Goal: Task Accomplishment & Management: Manage account settings

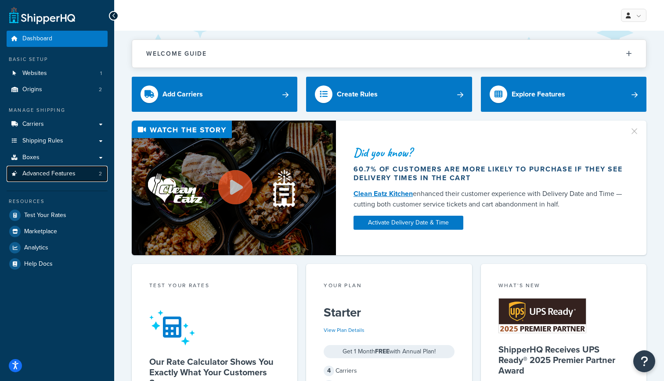
click at [42, 174] on span "Advanced Features" at bounding box center [48, 173] width 53 height 7
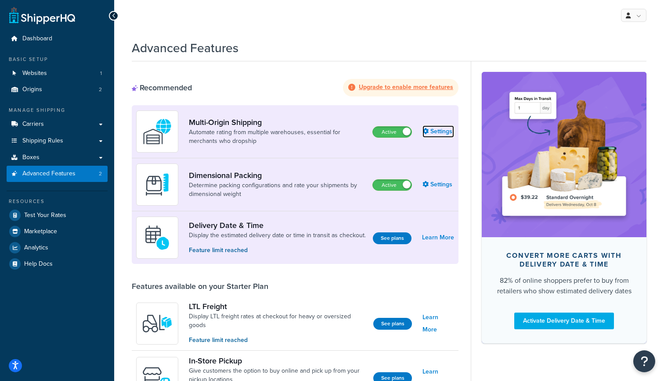
click at [442, 132] on link "Settings" at bounding box center [438, 132] width 32 height 12
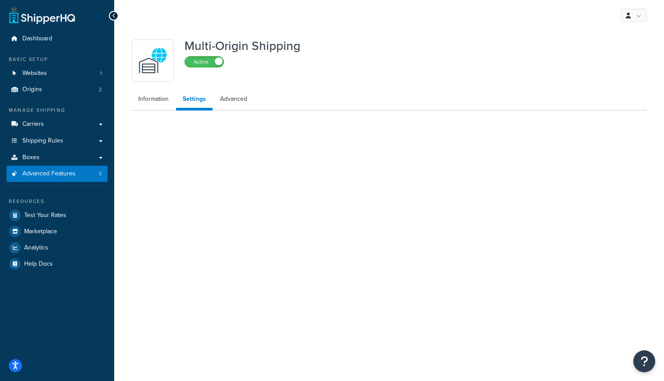
select select "false"
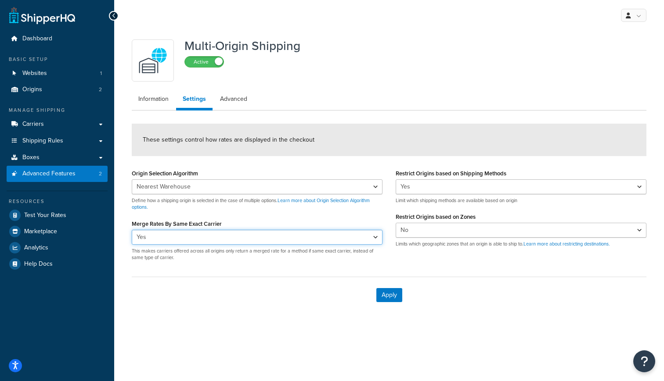
click option "Yes" at bounding box center [0, 0] width 0 height 0
select select "false"
click option "No" at bounding box center [0, 0] width 0 height 0
click at [150, 92] on link "Information" at bounding box center [153, 99] width 43 height 18
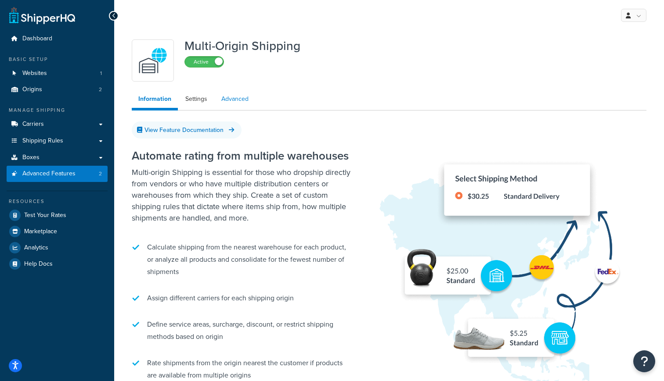
click at [243, 108] on link "Advanced" at bounding box center [235, 99] width 40 height 18
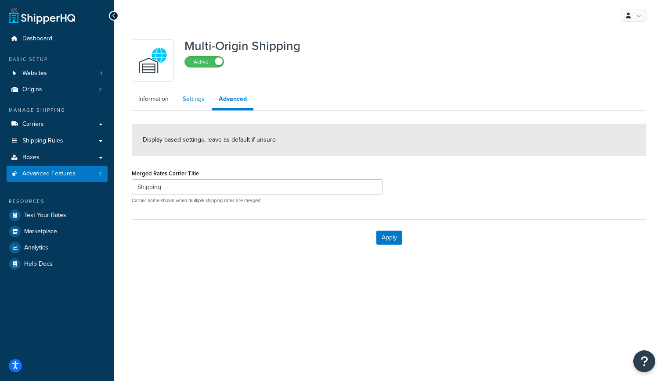
click at [188, 104] on link "Settings" at bounding box center [193, 99] width 35 height 18
select select "false"
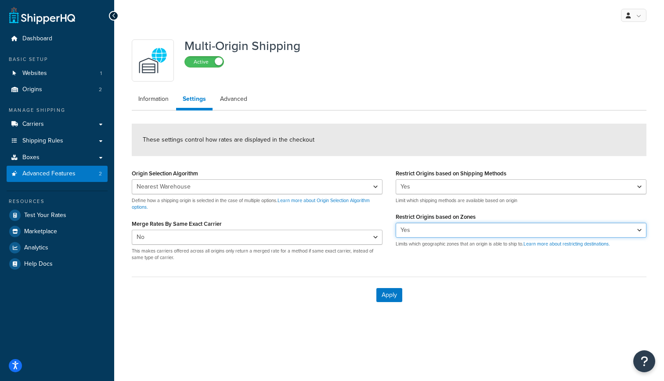
click option "Yes" at bounding box center [0, 0] width 0 height 0
select select "false"
click option "No" at bounding box center [0, 0] width 0 height 0
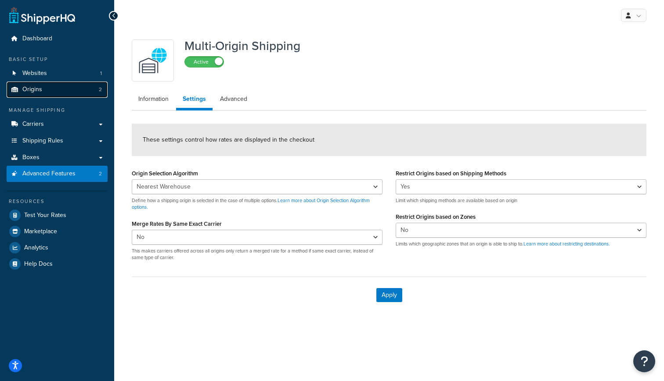
click at [54, 87] on link "Origins 2" at bounding box center [57, 90] width 101 height 16
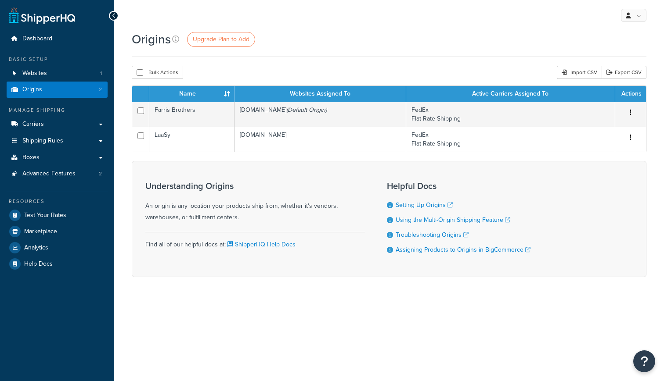
click at [56, 127] on link "Carriers" at bounding box center [57, 124] width 101 height 16
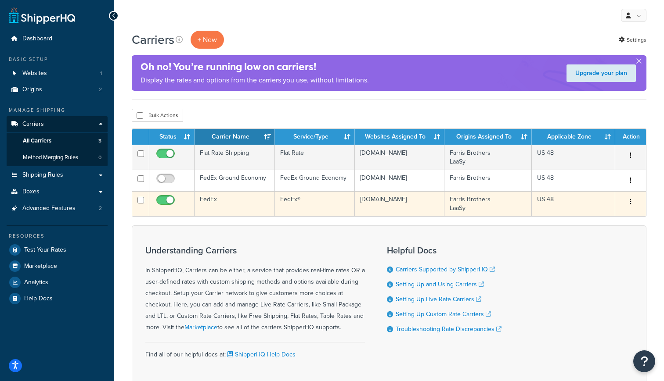
click at [324, 213] on td "FedEx®" at bounding box center [315, 203] width 80 height 25
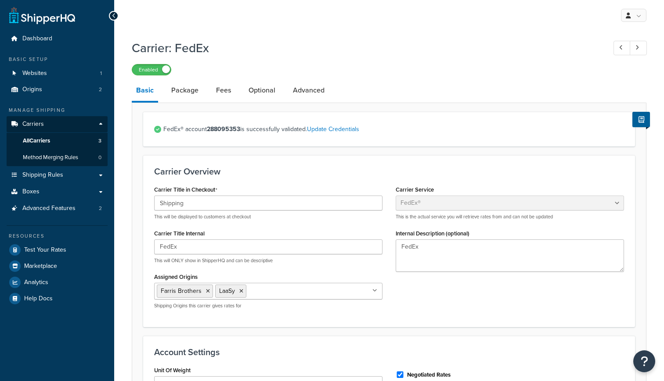
select select "fedEx"
select select "REGULAR_PICKUP"
select select "YOUR_PACKAGING"
click at [270, 95] on link "Optional" at bounding box center [262, 90] width 36 height 21
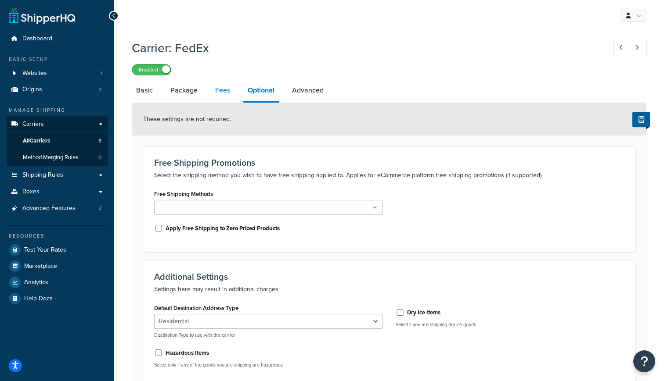
click at [229, 96] on link "Fees" at bounding box center [223, 90] width 24 height 21
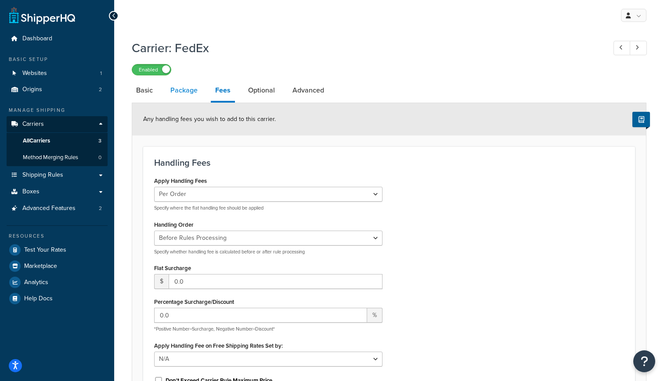
click at [189, 90] on link "Package" at bounding box center [184, 90] width 36 height 21
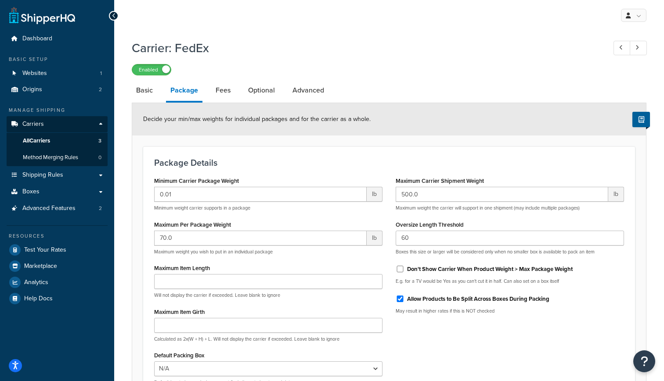
click at [157, 100] on li "Basic" at bounding box center [149, 90] width 34 height 21
click at [330, 86] on li "Advanced" at bounding box center [312, 90] width 49 height 21
click at [310, 90] on link "Advanced" at bounding box center [308, 90] width 40 height 21
select select "false"
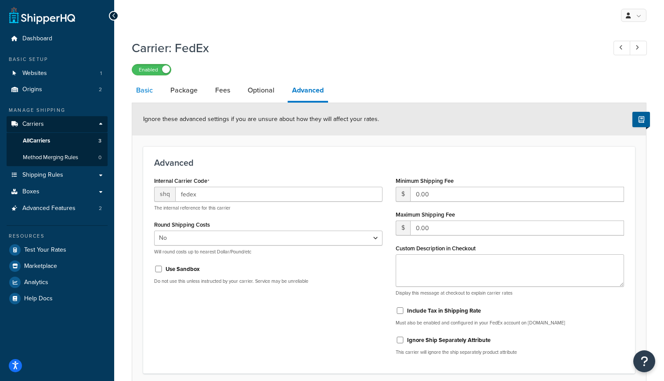
click at [148, 94] on link "Basic" at bounding box center [144, 90] width 25 height 21
select select "fedEx"
select select "REGULAR_PICKUP"
select select "YOUR_PACKAGING"
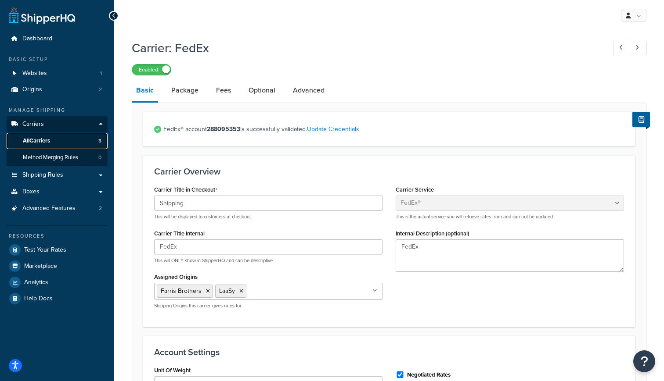
click at [58, 141] on link "All Carriers 3" at bounding box center [57, 141] width 101 height 16
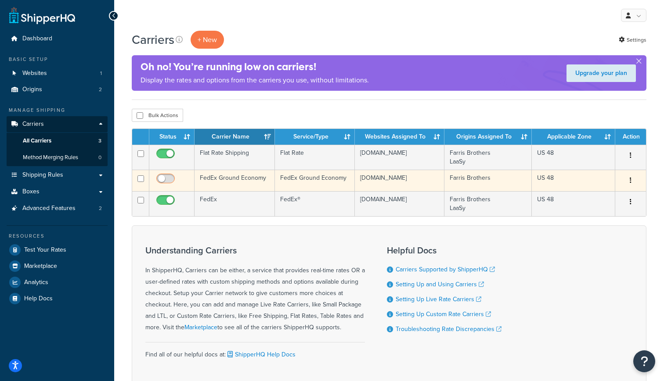
click at [170, 180] on input "checkbox" at bounding box center [167, 181] width 24 height 11
checkbox input "true"
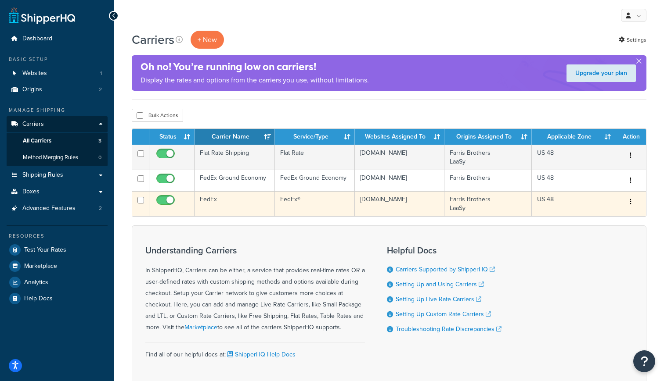
click at [168, 205] on input "checkbox" at bounding box center [167, 202] width 24 height 11
checkbox input "false"
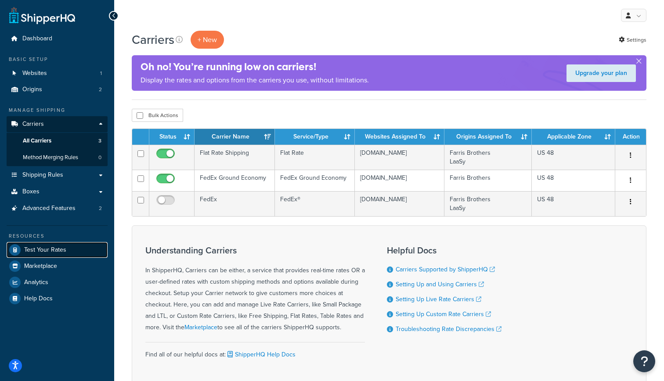
click at [60, 252] on span "Test Your Rates" at bounding box center [45, 250] width 42 height 7
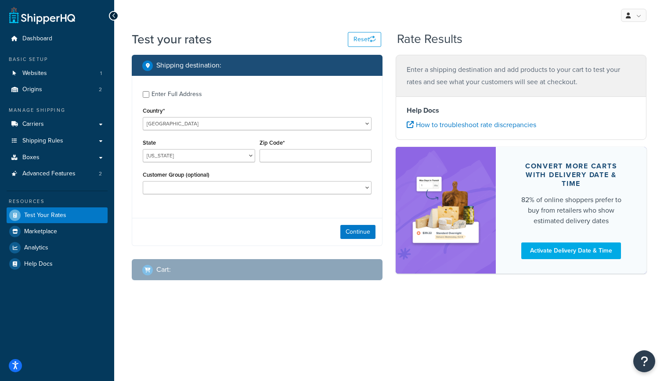
click at [179, 94] on div "Enter Full Address" at bounding box center [176, 94] width 50 height 12
click at [149, 94] on input "Enter Full Address" at bounding box center [146, 94] width 7 height 7
checkbox input "true"
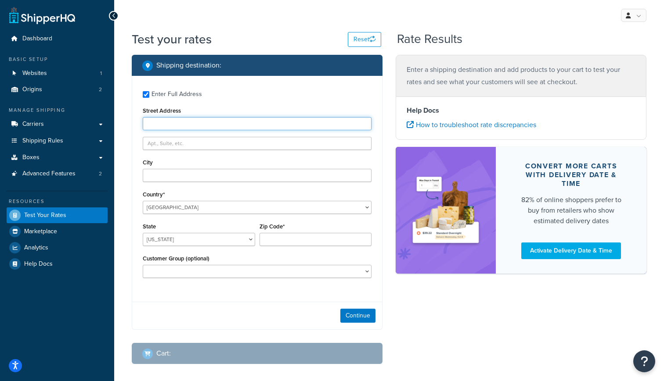
click at [215, 125] on input "Street Address" at bounding box center [257, 123] width 229 height 13
type input "[STREET_ADDRESS]"
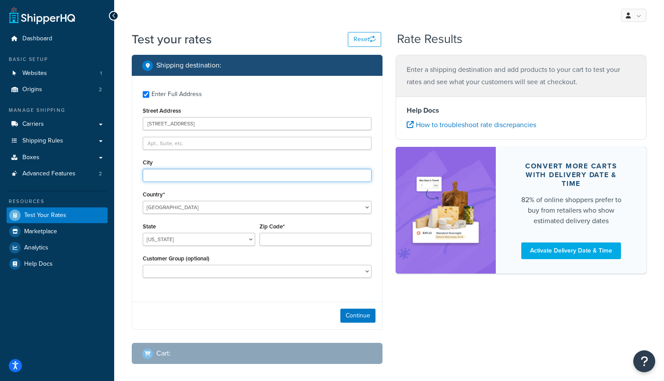
type input "[GEOGRAPHIC_DATA]"
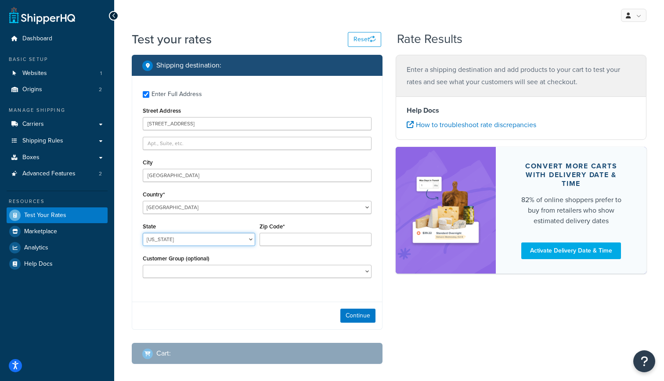
select select "FL"
type input "33704"
click at [354, 314] on button "Continue" at bounding box center [357, 316] width 35 height 14
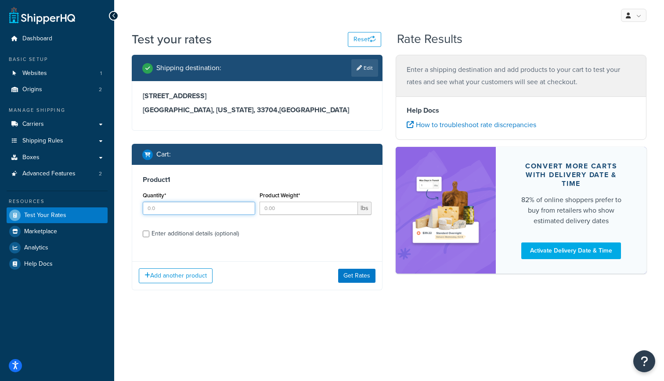
click at [228, 208] on input "Quantity*" at bounding box center [199, 208] width 112 height 13
type input "1"
click at [286, 206] on input "Product Weight*" at bounding box center [308, 208] width 99 height 13
type input "1"
click at [227, 234] on div "Enter additional details (optional)" at bounding box center [194, 234] width 87 height 12
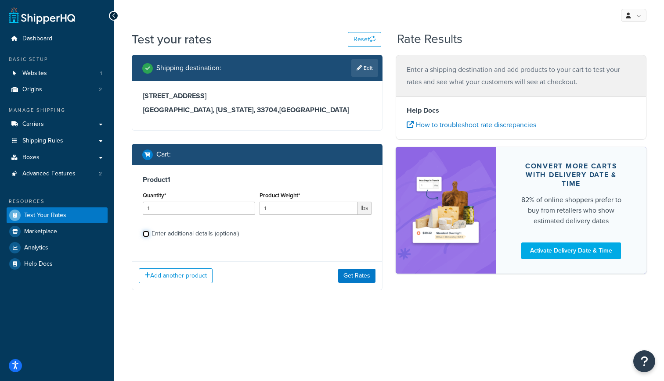
click at [149, 234] on input "Enter additional details (optional)" at bounding box center [146, 234] width 7 height 7
checkbox input "true"
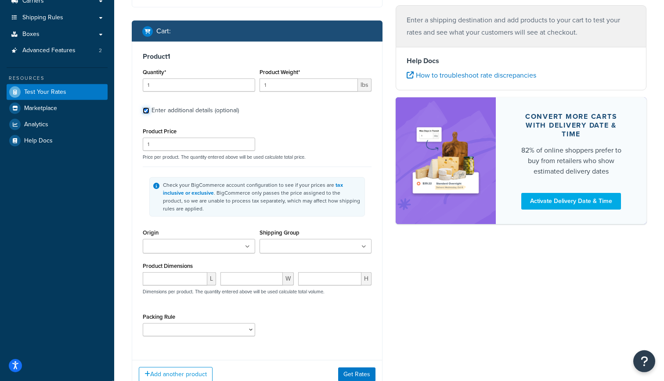
scroll to position [139, 0]
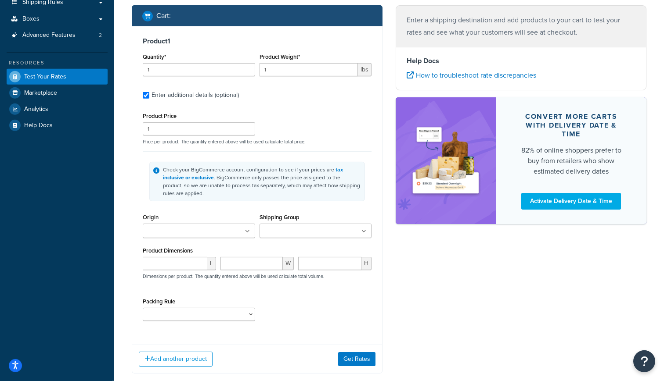
click at [228, 227] on ul at bounding box center [199, 231] width 112 height 14
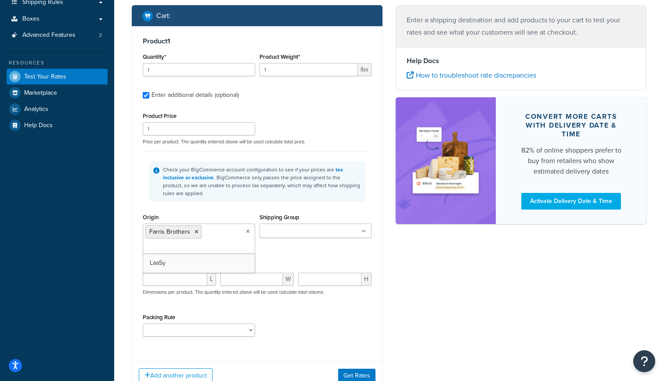
click at [297, 238] on ul at bounding box center [315, 231] width 112 height 14
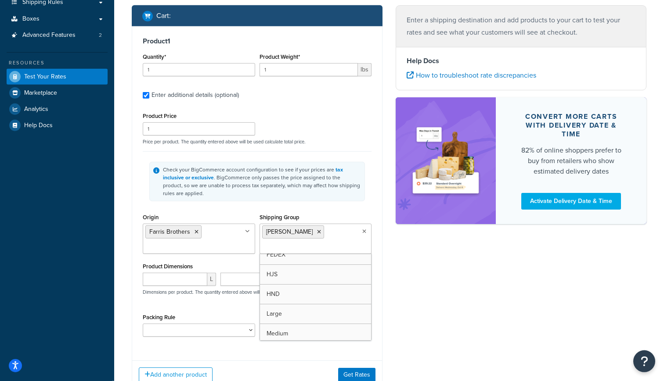
scroll to position [51, 0]
click at [185, 283] on input "number" at bounding box center [175, 279] width 65 height 13
type input "1"
click at [238, 283] on input "number" at bounding box center [251, 279] width 62 height 13
type input "1"
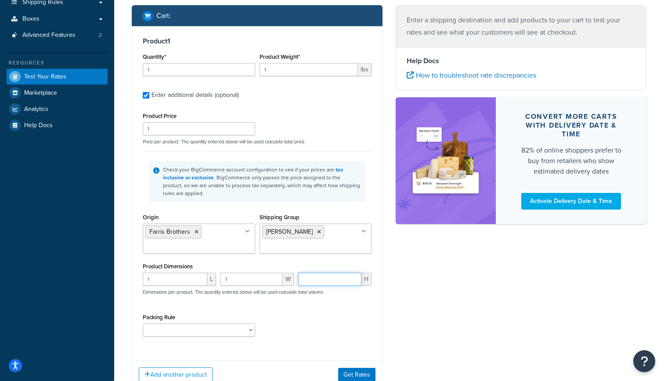
click at [313, 285] on input "number" at bounding box center [329, 279] width 63 height 13
type input "1"
click at [356, 372] on button "Get Rates" at bounding box center [356, 375] width 37 height 14
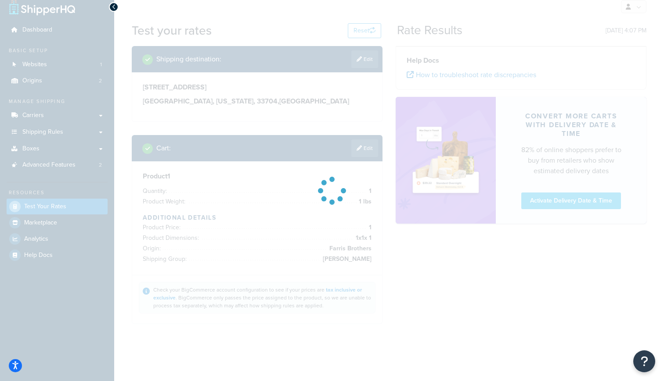
scroll to position [0, 0]
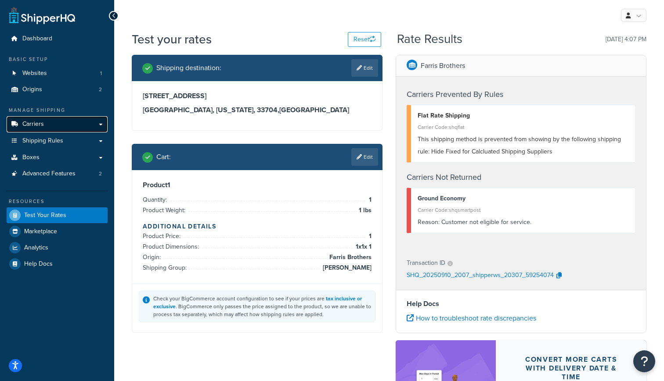
click at [55, 128] on link "Carriers" at bounding box center [57, 124] width 101 height 16
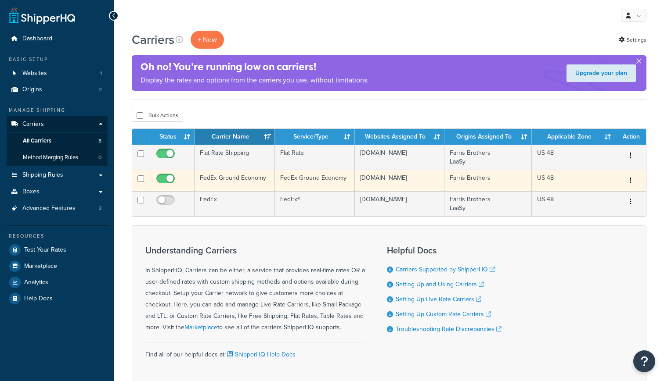
click at [169, 177] on input "checkbox" at bounding box center [167, 181] width 24 height 11
checkbox input "false"
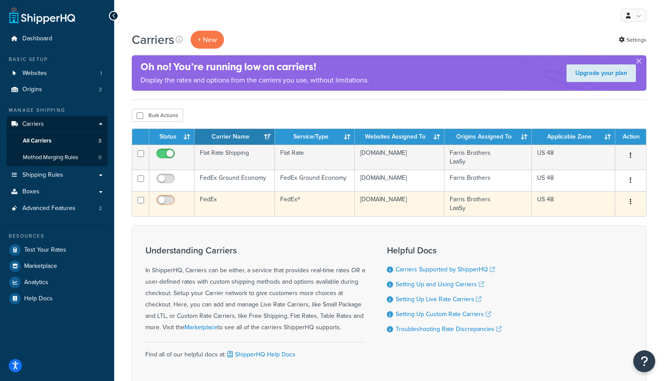
click at [167, 205] on input "checkbox" at bounding box center [167, 202] width 24 height 11
checkbox input "true"
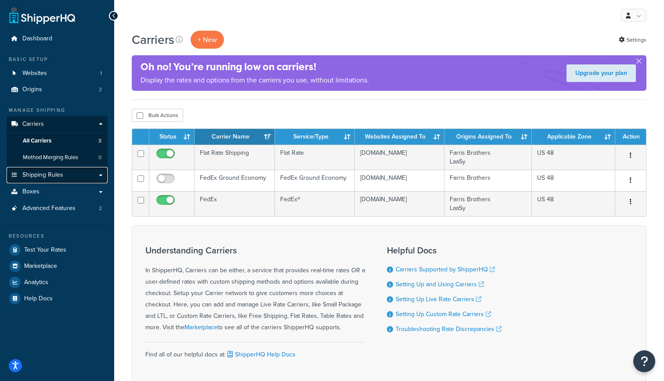
click at [62, 177] on span "Shipping Rules" at bounding box center [42, 175] width 41 height 7
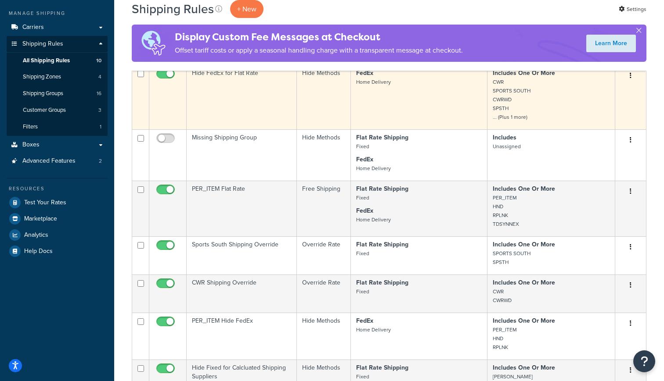
scroll to position [98, 0]
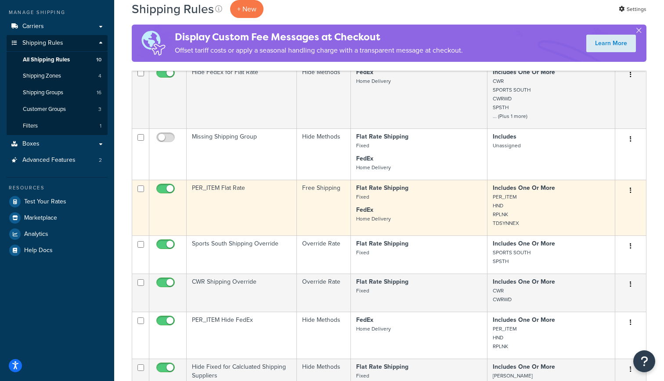
click at [262, 212] on td "PER_ITEM Flat Rate" at bounding box center [242, 208] width 110 height 56
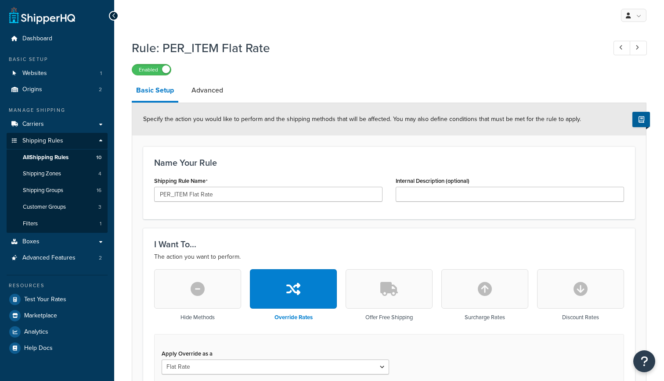
select select "ITEM"
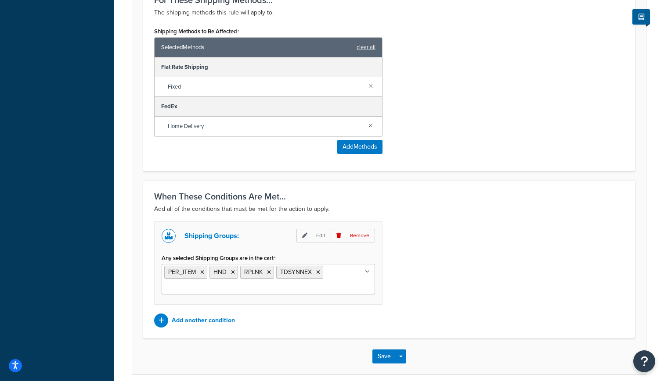
scroll to position [559, 0]
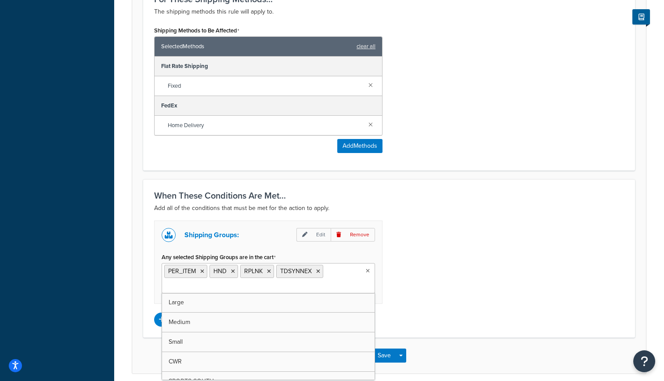
click at [367, 277] on ul "PER_ITEM HND RPLNK TDSYNNEX" at bounding box center [268, 278] width 213 height 30
click at [430, 251] on div "Shipping Groups: Edit Remove Any selected Shipping Groups are in the cart PER_I…" at bounding box center [388, 274] width 483 height 106
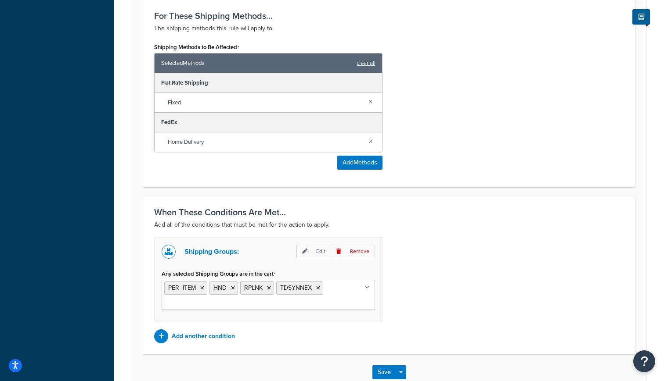
scroll to position [532, 0]
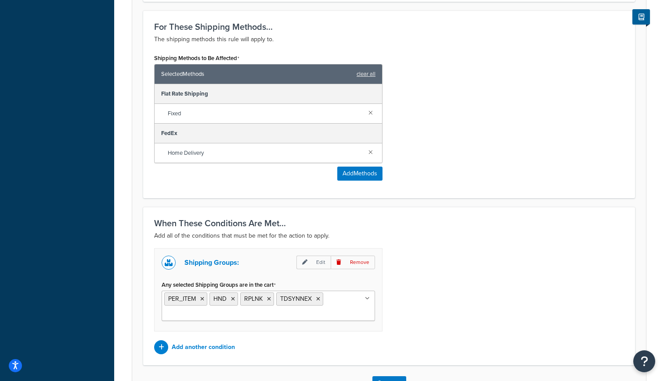
click at [362, 308] on ul "PER_ITEM HND RPLNK TDSYNNEX" at bounding box center [268, 306] width 213 height 30
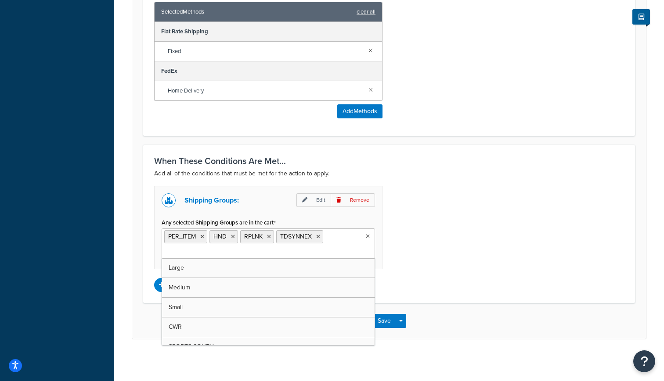
scroll to position [597, 0]
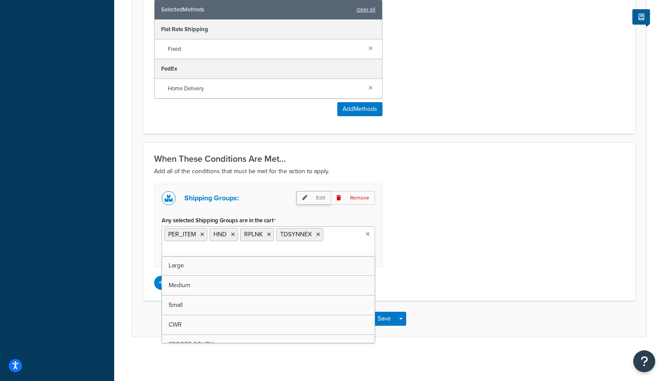
click at [318, 197] on p "Edit" at bounding box center [313, 198] width 34 height 14
select select "any"
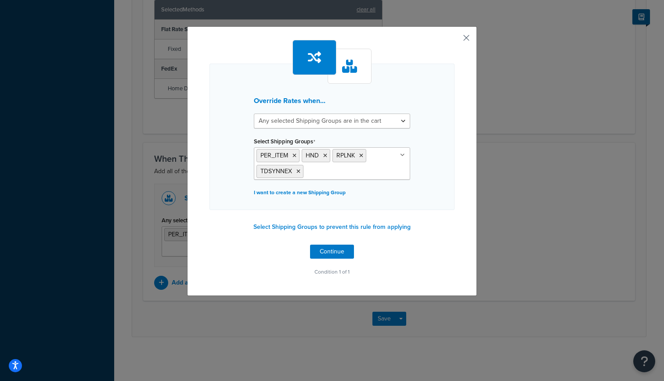
click at [454, 40] on button "button" at bounding box center [453, 41] width 2 height 2
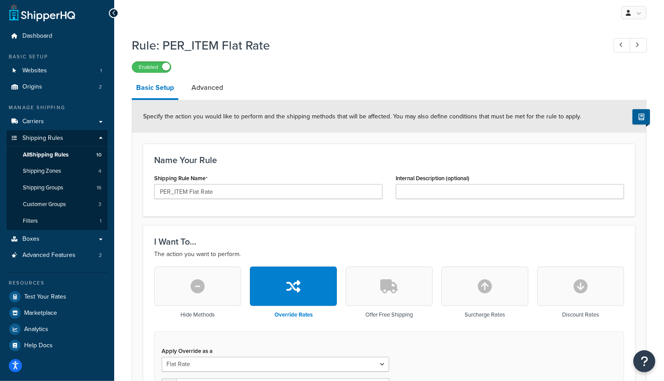
scroll to position [2, 0]
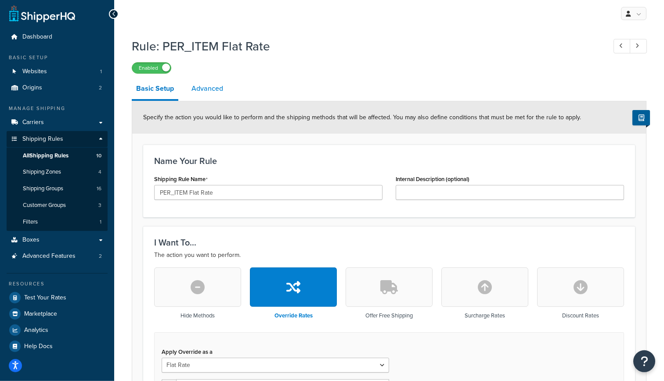
click at [209, 86] on link "Advanced" at bounding box center [207, 88] width 40 height 21
select select "shipping_price"
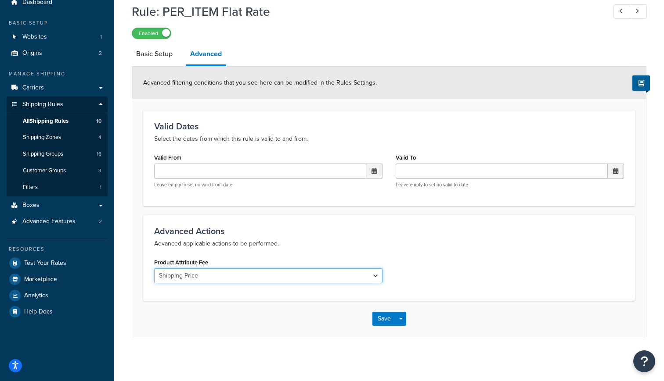
scroll to position [21, 0]
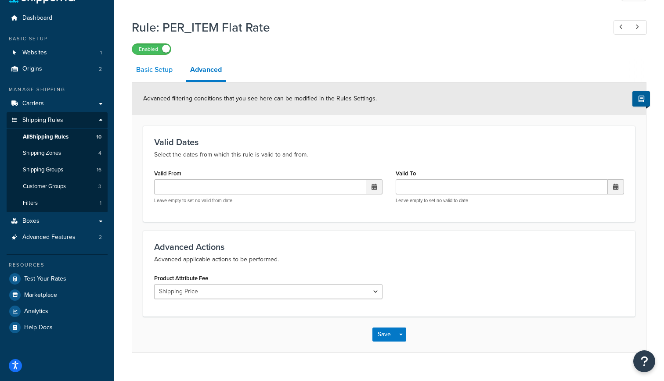
click at [158, 76] on link "Basic Setup" at bounding box center [154, 69] width 45 height 21
select select "ITEM"
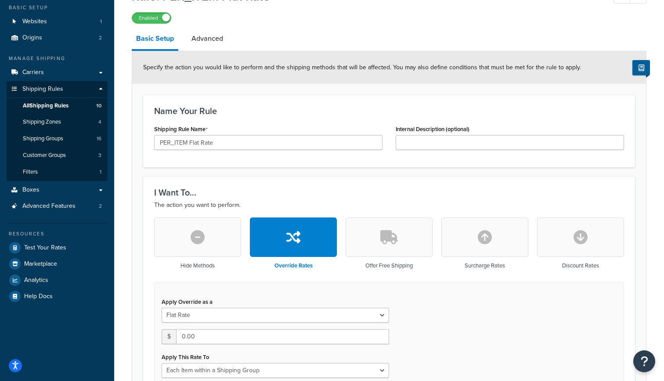
scroll to position [36, 0]
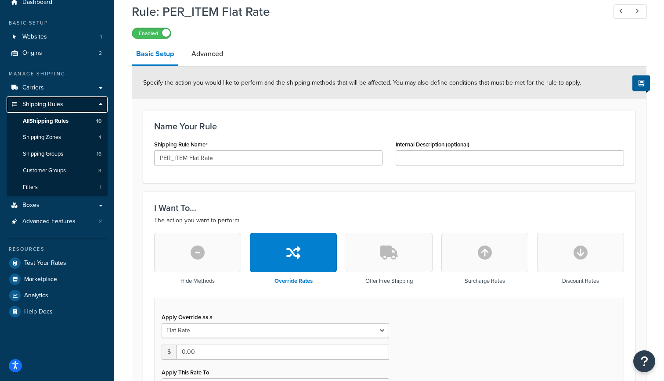
click at [61, 107] on span "Shipping Rules" at bounding box center [42, 104] width 41 height 7
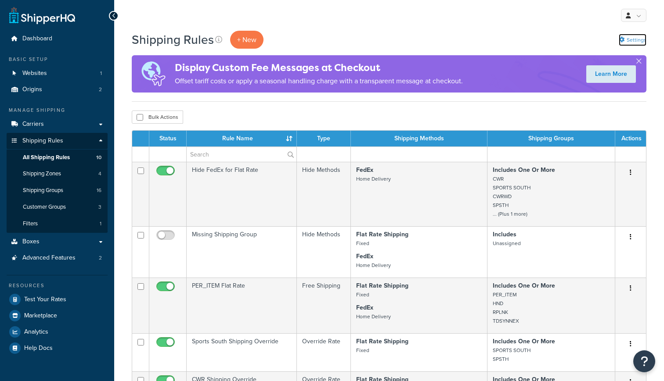
click at [630, 36] on link "Settings" at bounding box center [632, 40] width 28 height 12
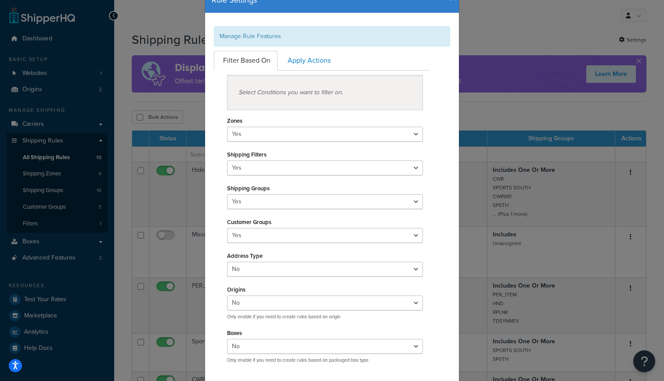
scroll to position [27, 0]
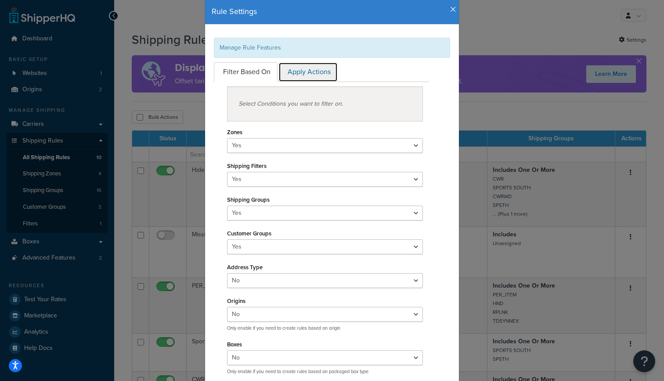
click at [309, 73] on link "Apply Actions" at bounding box center [307, 72] width 59 height 20
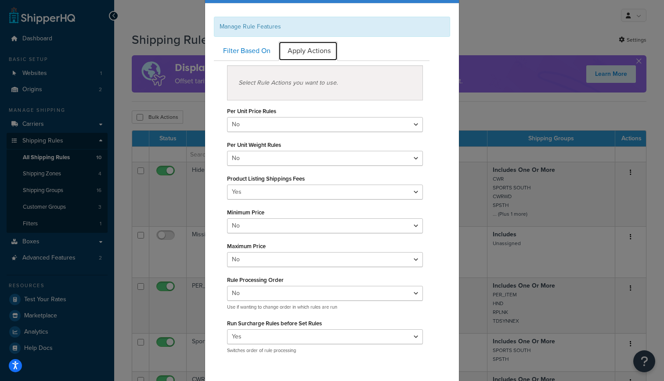
scroll to position [0, 0]
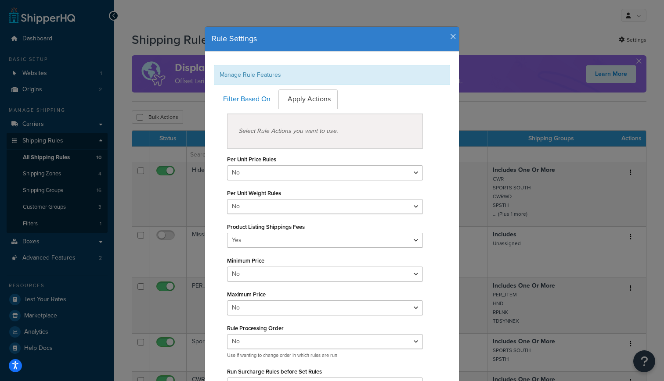
click at [454, 38] on icon "button" at bounding box center [453, 37] width 6 height 8
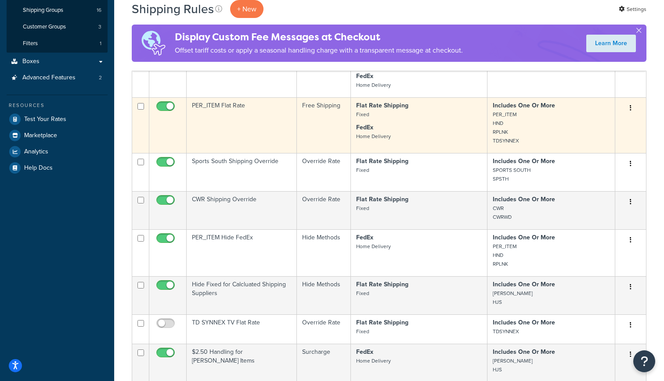
scroll to position [185, 0]
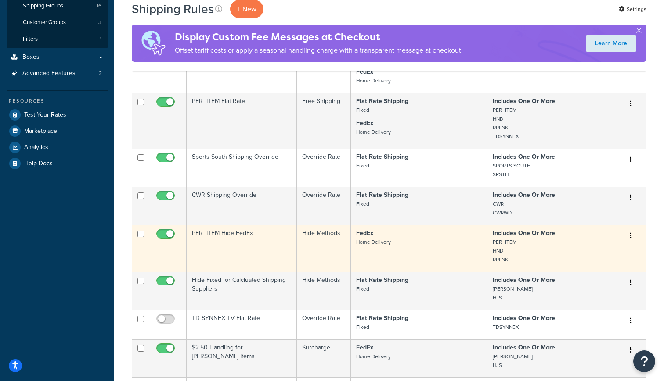
click at [249, 245] on td "PER_ITEM Hide FedEx" at bounding box center [242, 248] width 110 height 47
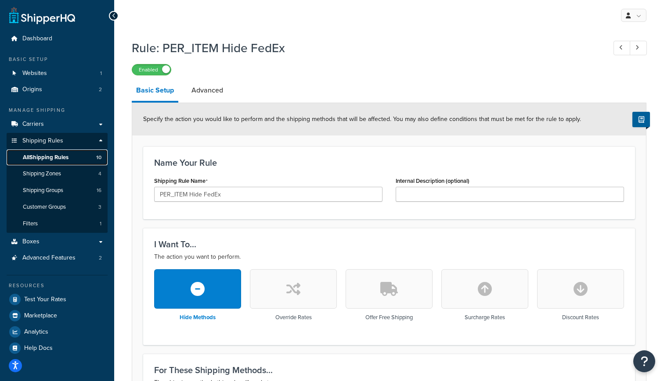
click at [66, 159] on span "All Shipping Rules" at bounding box center [46, 157] width 46 height 7
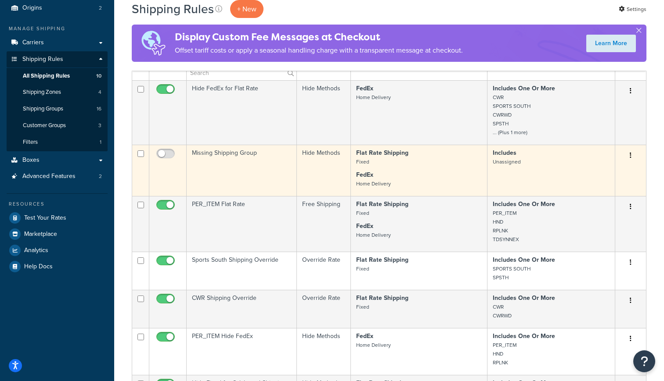
scroll to position [93, 0]
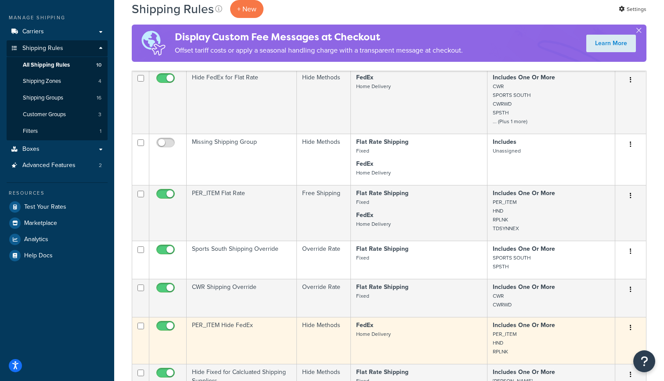
click at [166, 326] on input "checkbox" at bounding box center [167, 328] width 24 height 11
click at [163, 328] on input "checkbox" at bounding box center [167, 328] width 24 height 11
checkbox input "true"
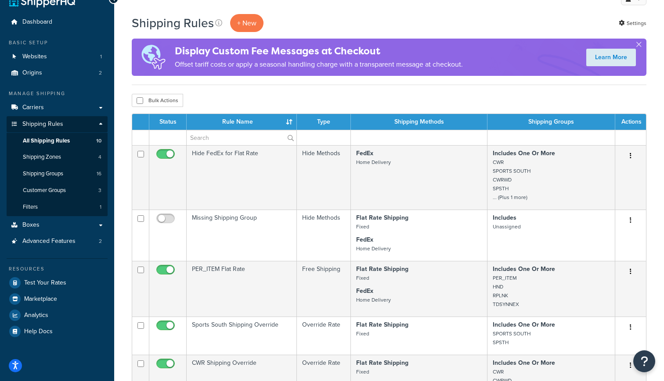
scroll to position [0, 0]
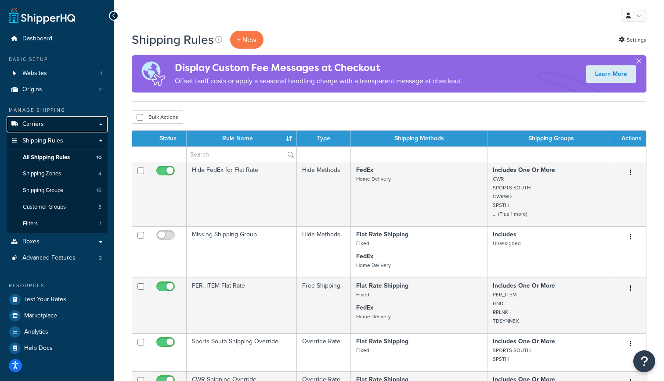
click at [57, 128] on link "Carriers" at bounding box center [57, 124] width 101 height 16
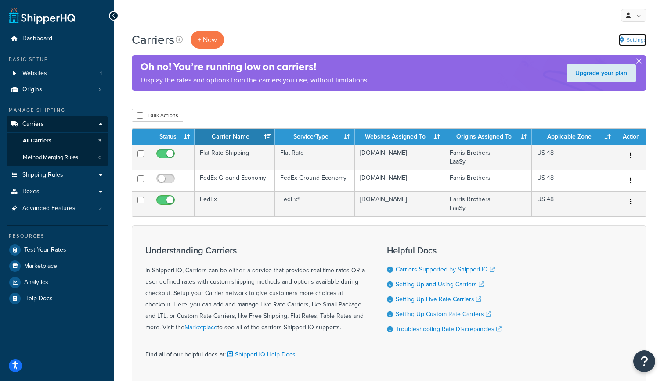
click at [633, 38] on link "Settings" at bounding box center [632, 40] width 28 height 12
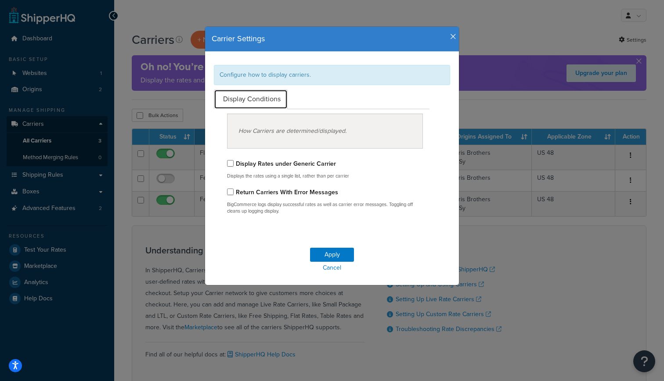
click at [262, 102] on link "Display Conditions" at bounding box center [251, 100] width 74 height 20
click at [284, 162] on label "Display Rates under Generic Carrier" at bounding box center [286, 163] width 100 height 9
click at [234, 162] on input "Display Rates under Generic Carrier" at bounding box center [230, 163] width 7 height 7
checkbox input "true"
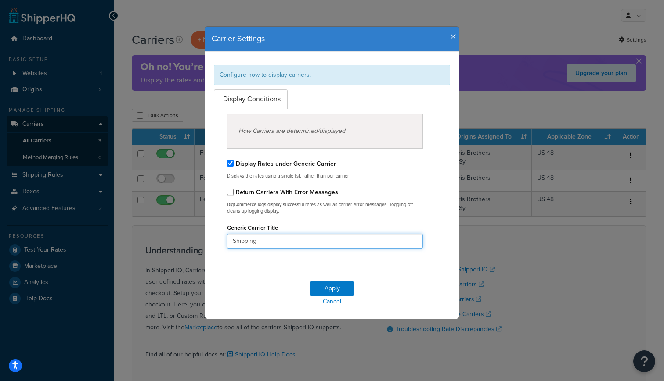
click at [280, 244] on input "Shipping" at bounding box center [325, 241] width 196 height 15
click at [326, 287] on button "Apply" at bounding box center [332, 289] width 44 height 14
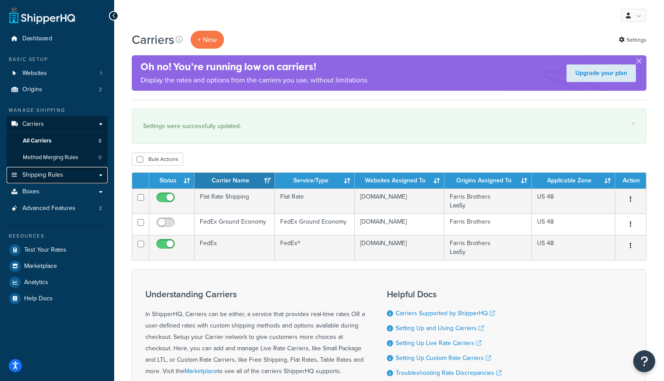
click at [60, 179] on span "Shipping Rules" at bounding box center [42, 175] width 41 height 7
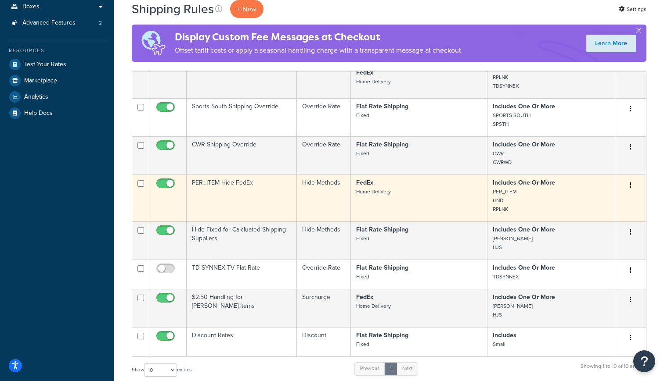
scroll to position [238, 0]
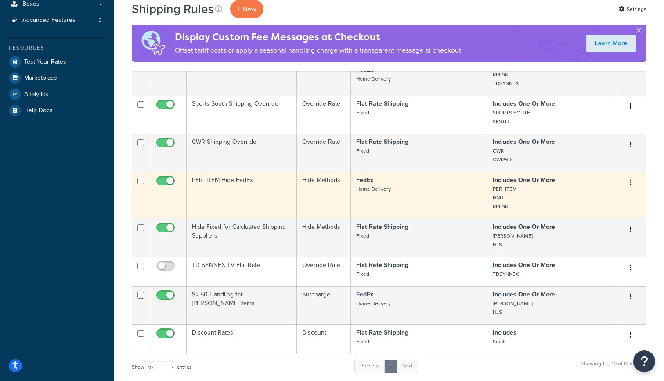
click at [164, 180] on input "checkbox" at bounding box center [167, 183] width 24 height 11
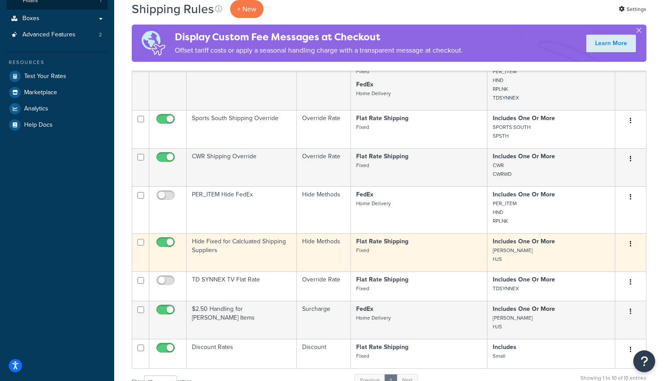
scroll to position [221, 0]
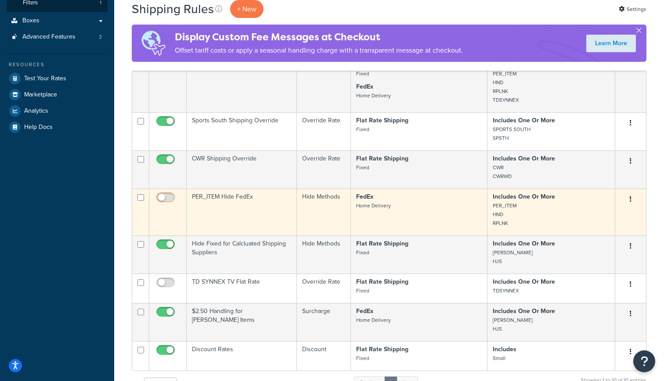
click at [170, 197] on input "checkbox" at bounding box center [167, 199] width 24 height 11
checkbox input "true"
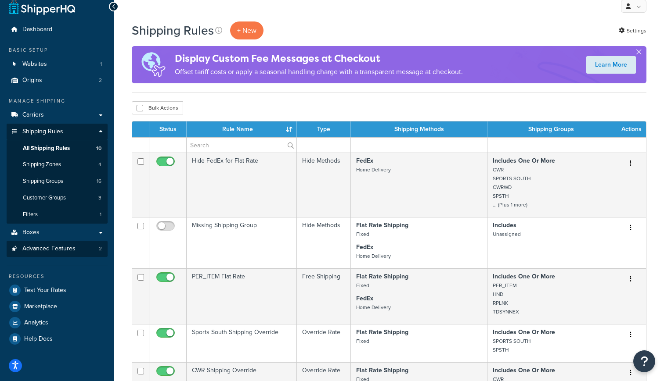
scroll to position [0, 0]
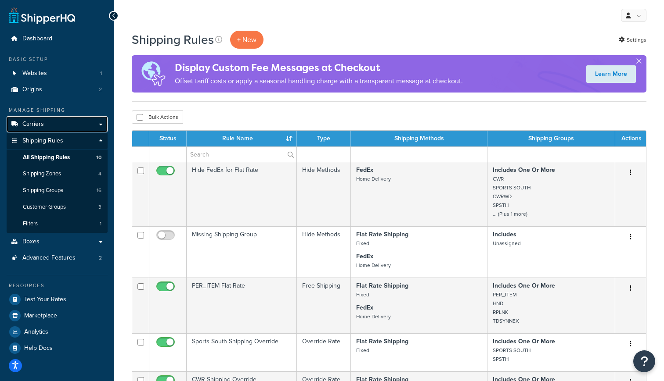
click at [72, 126] on link "Carriers" at bounding box center [57, 124] width 101 height 16
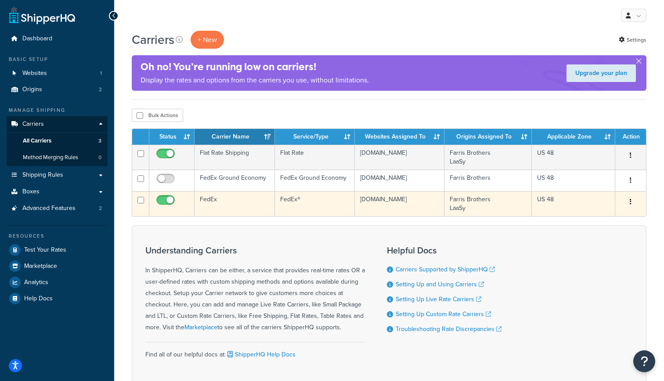
click at [300, 215] on td "FedEx®" at bounding box center [315, 203] width 80 height 25
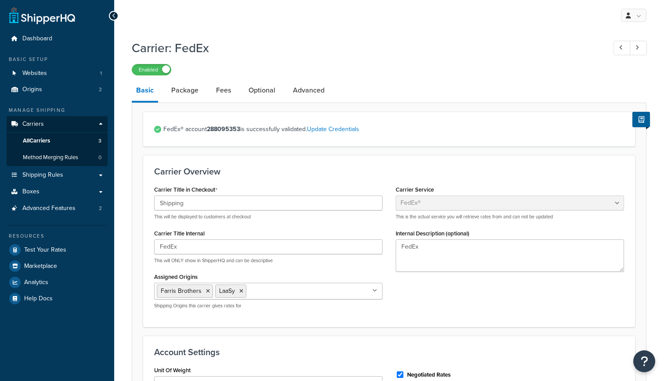
select select "fedEx"
select select "REGULAR_PICKUP"
select select "YOUR_PACKAGING"
click at [49, 138] on span "All Carriers" at bounding box center [36, 140] width 27 height 7
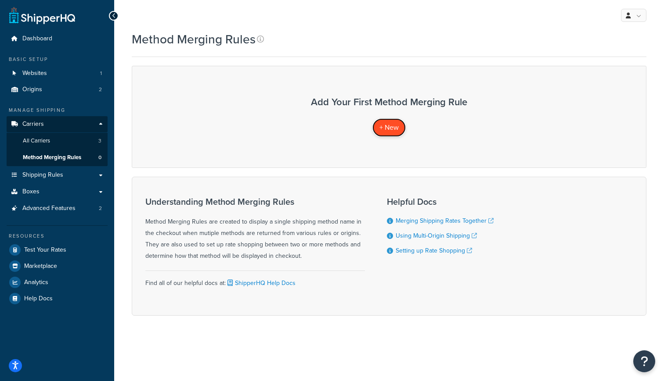
click at [399, 132] on link "+ New" at bounding box center [388, 128] width 33 height 18
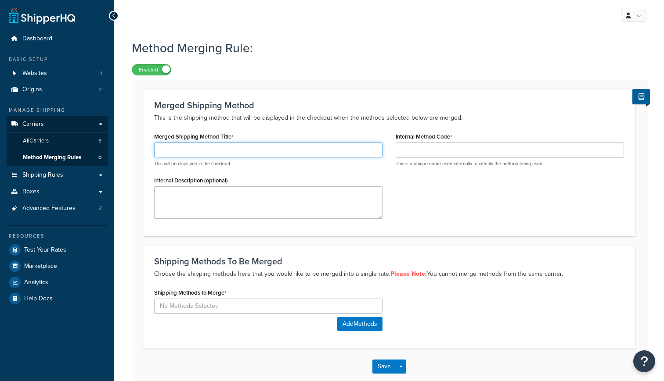
click at [308, 144] on input "Merged Shipping Method Title" at bounding box center [268, 150] width 228 height 15
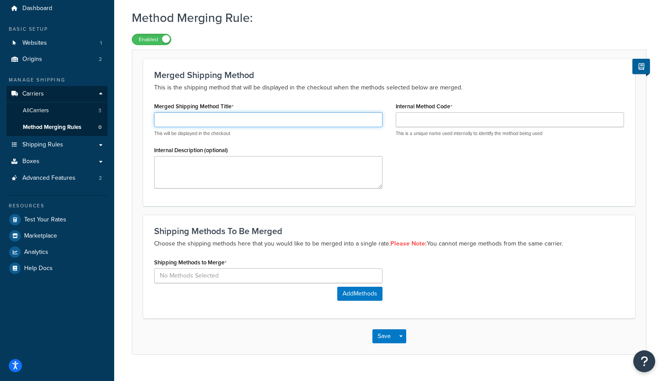
scroll to position [48, 0]
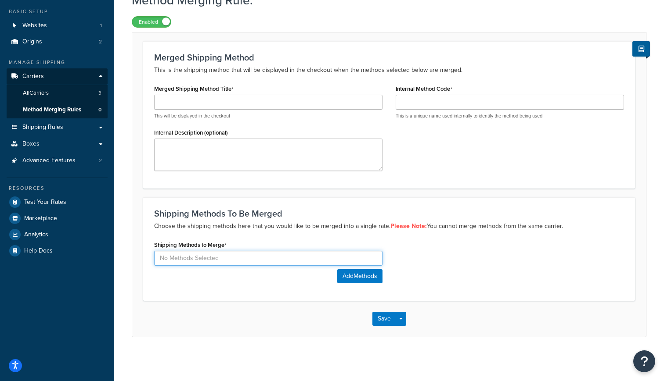
click at [291, 257] on input at bounding box center [268, 258] width 228 height 15
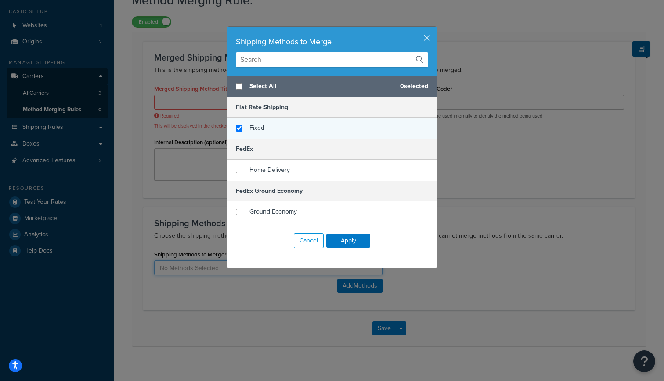
checkbox input "true"
click at [270, 134] on div "Fixed" at bounding box center [332, 128] width 210 height 21
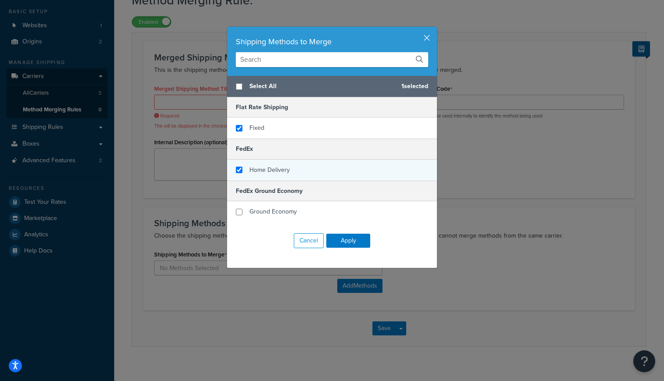
checkbox input "true"
click at [271, 162] on div "Home Delivery" at bounding box center [332, 170] width 210 height 21
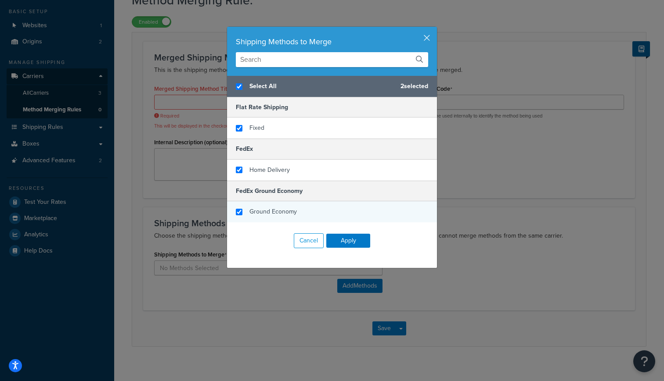
checkbox input "true"
click at [274, 212] on span "Ground Economy" at bounding box center [272, 211] width 47 height 9
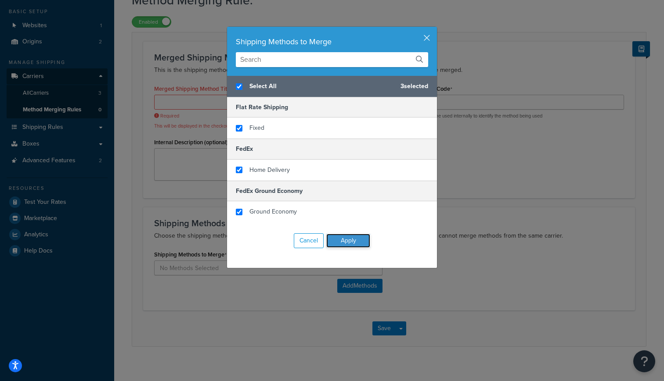
click at [345, 235] on button "Apply" at bounding box center [348, 241] width 44 height 14
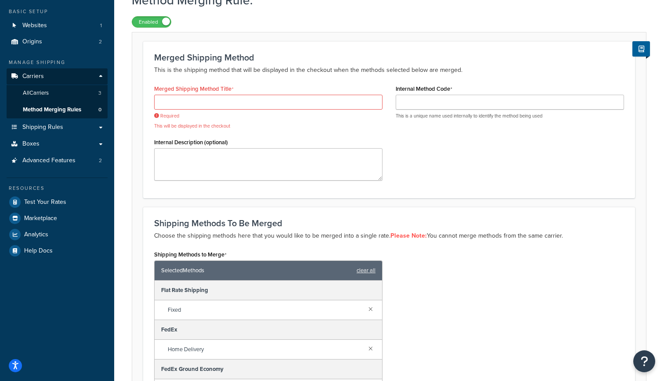
click at [334, 255] on div "Shipping Methods to Merge Selected Methods clear all Flat Rate Shipping Fixed F…" at bounding box center [268, 323] width 228 height 151
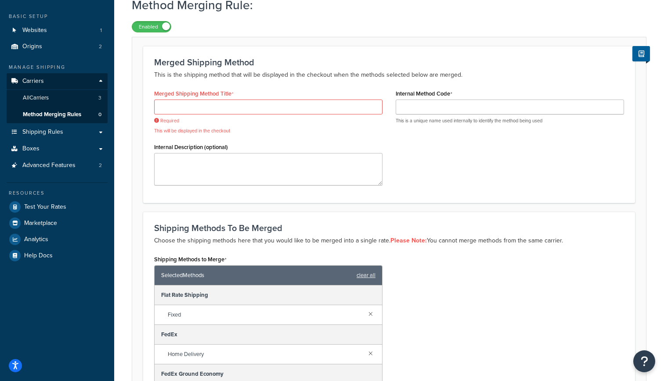
scroll to position [38, 0]
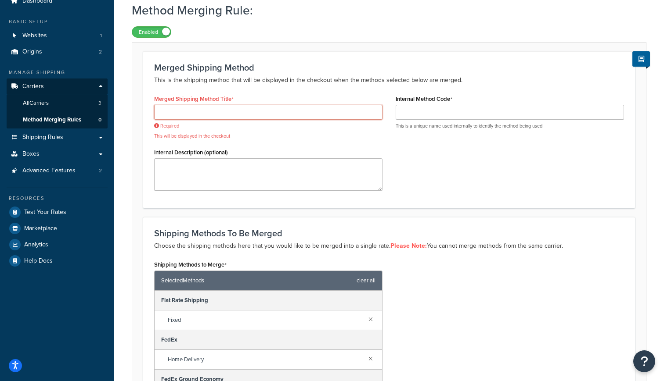
click at [301, 114] on input "Merged Shipping Method Title" at bounding box center [268, 112] width 228 height 15
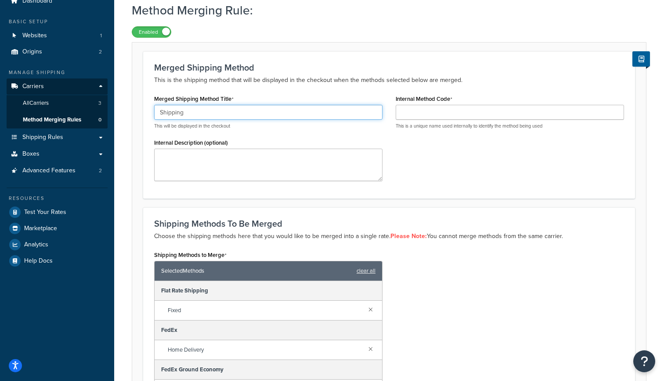
type input "Shipping"
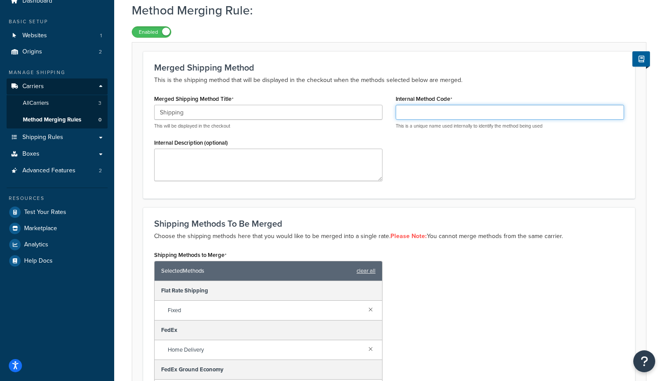
click at [478, 114] on input "Internal Method Code" at bounding box center [510, 112] width 228 height 15
type input "Shipping"
click at [434, 176] on div "Merged Shipping Method Title Shipping This will be displayed in the checkout In…" at bounding box center [388, 140] width 483 height 95
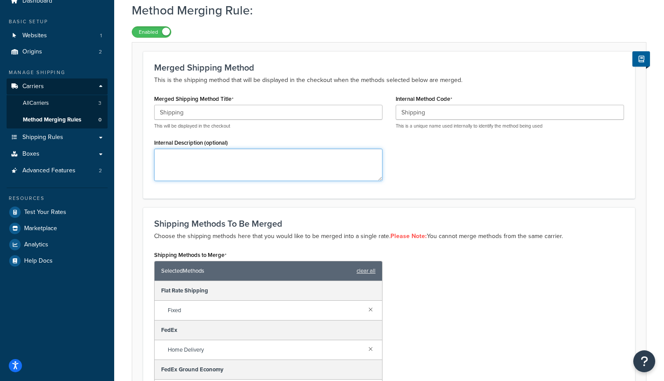
click at [333, 171] on textarea "Internal Description (optional)" at bounding box center [268, 165] width 228 height 32
type textarea "General merged shipping rate"
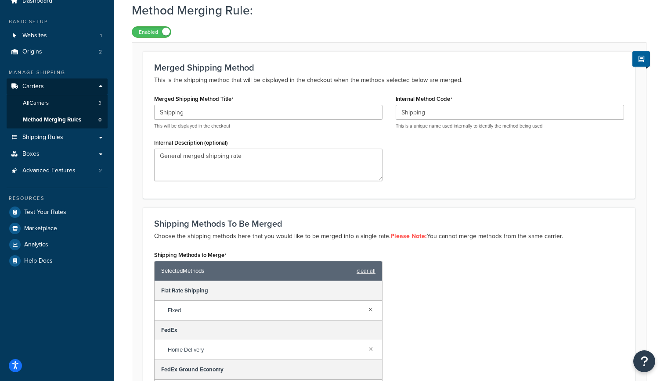
click at [502, 174] on div "Merged Shipping Method Title Shipping This will be displayed in the checkout In…" at bounding box center [388, 140] width 483 height 95
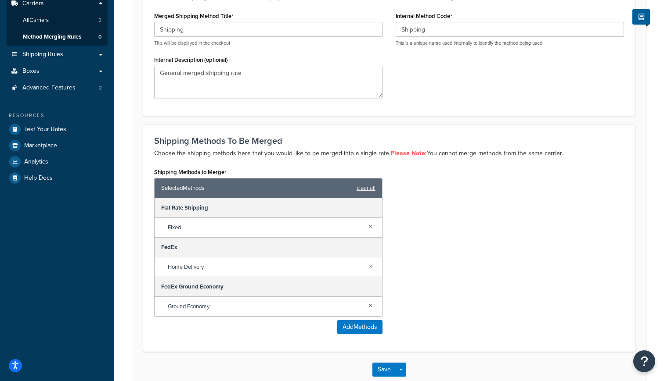
scroll to position [172, 0]
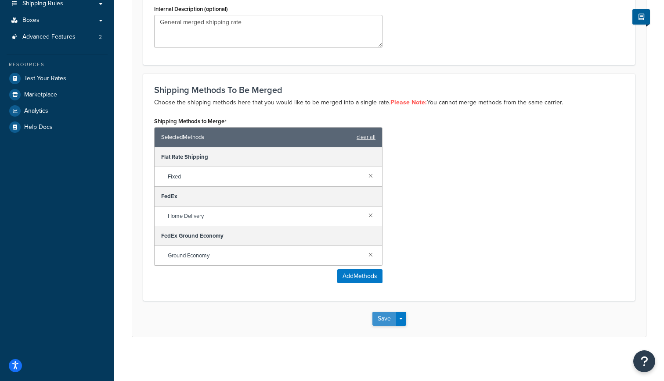
click at [379, 322] on button "Save" at bounding box center [384, 319] width 24 height 14
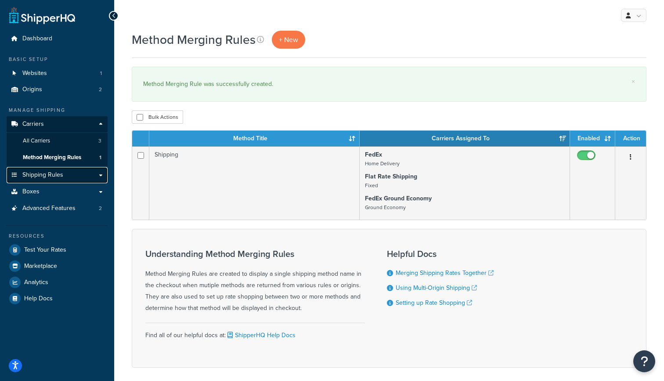
click at [50, 179] on span "Shipping Rules" at bounding box center [42, 175] width 41 height 7
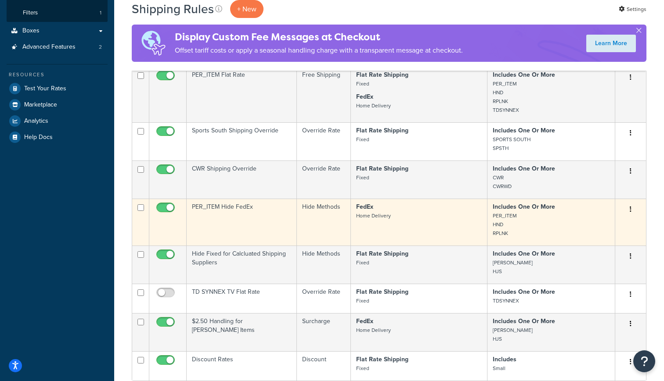
scroll to position [239, 0]
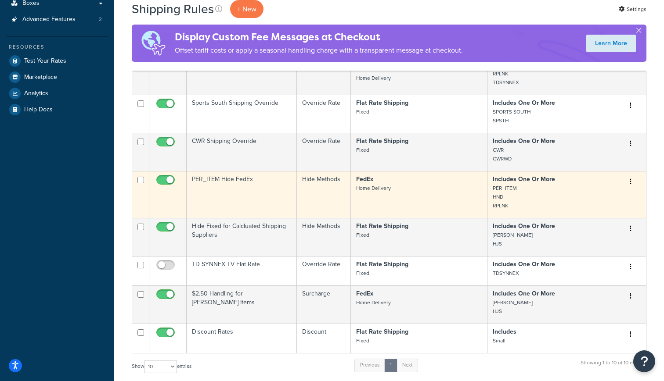
click at [168, 182] on input "checkbox" at bounding box center [167, 182] width 24 height 11
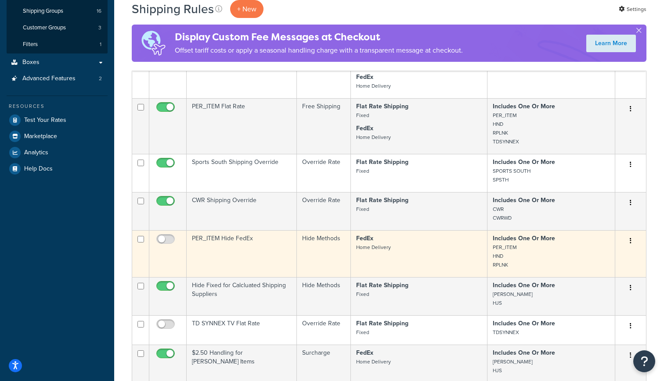
scroll to position [180, 0]
click at [170, 238] on input "checkbox" at bounding box center [167, 240] width 24 height 11
checkbox input "true"
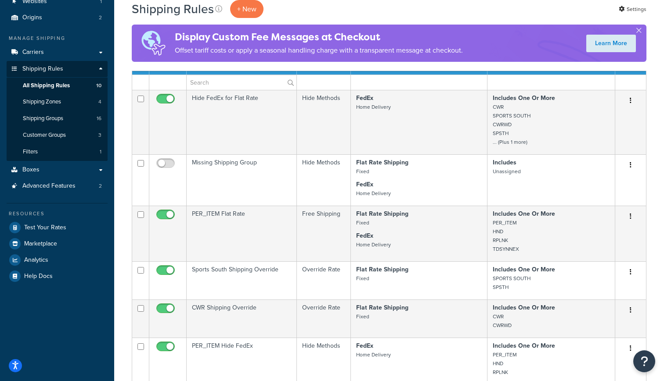
scroll to position [70, 0]
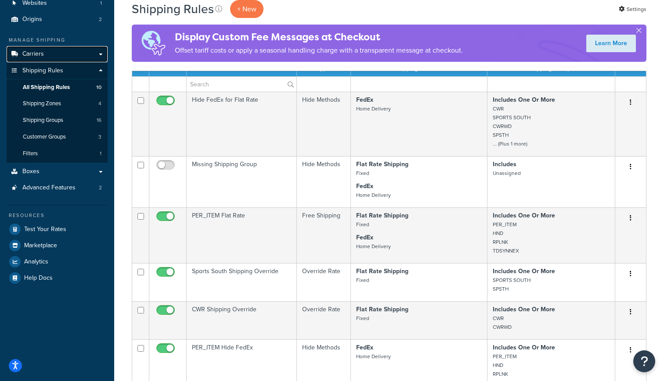
click at [59, 54] on link "Carriers" at bounding box center [57, 54] width 101 height 16
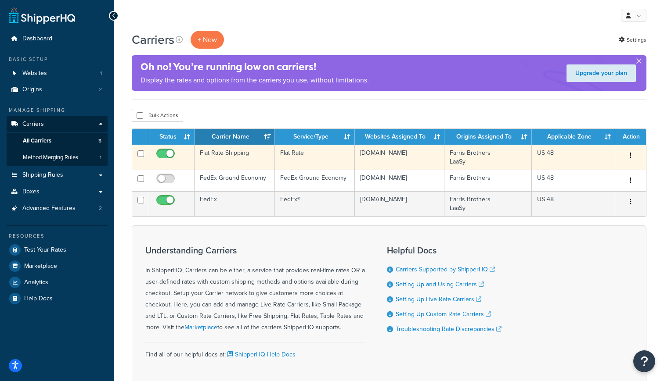
click at [432, 162] on td "sportinggoodssupply.laasy.co" at bounding box center [399, 157] width 89 height 25
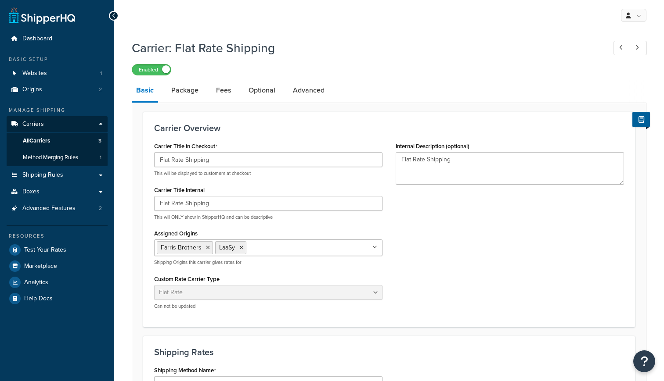
select select "flat"
drag, startPoint x: 225, startPoint y: 164, endPoint x: 136, endPoint y: 164, distance: 89.5
click at [154, 164] on input "Flat Rate Shipping" at bounding box center [268, 159] width 228 height 15
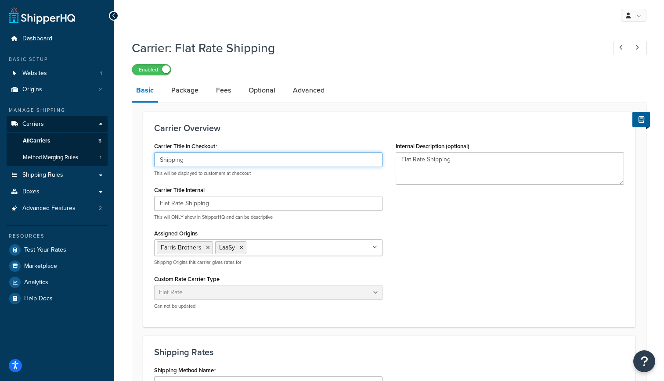
type input "Shipping"
click at [422, 252] on div "Carrier Title in Checkout Shipping This will be displayed to customers at check…" at bounding box center [388, 228] width 483 height 176
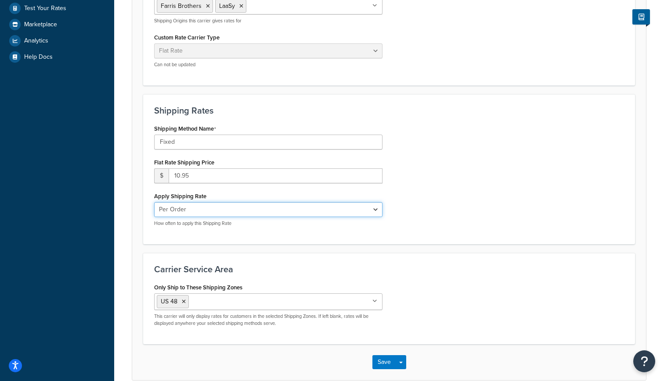
scroll to position [285, 0]
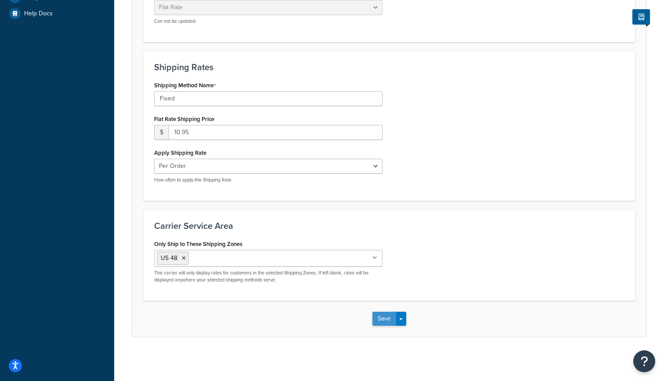
click at [377, 320] on button "Save" at bounding box center [384, 319] width 24 height 14
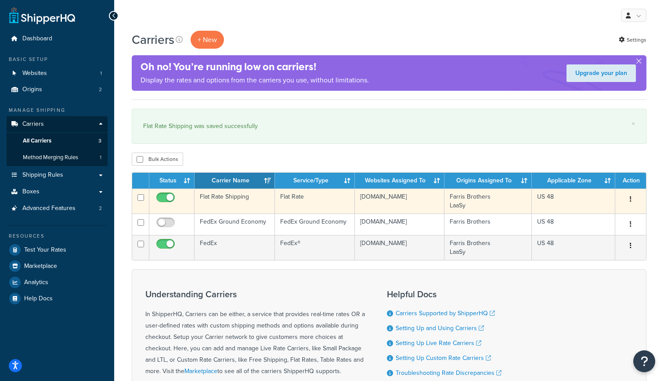
click at [166, 199] on input "checkbox" at bounding box center [167, 199] width 24 height 11
checkbox input "false"
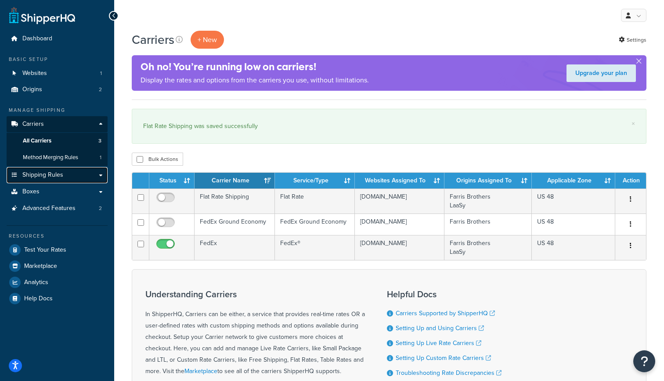
click at [64, 176] on link "Shipping Rules" at bounding box center [57, 175] width 101 height 16
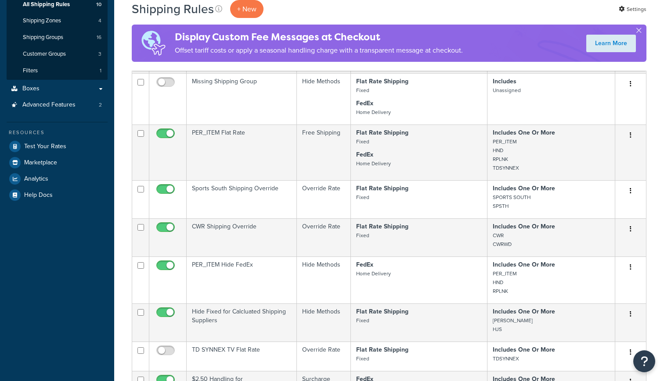
scroll to position [162, 0]
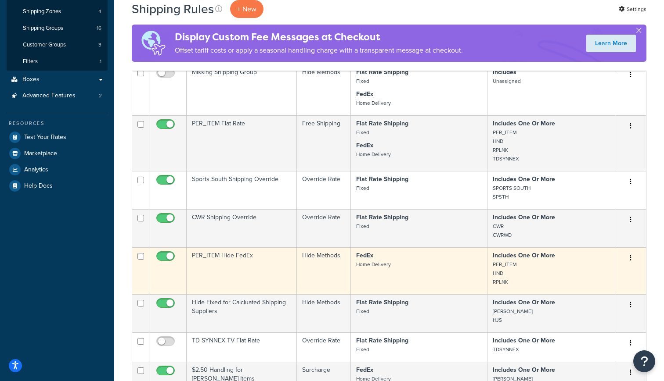
click at [168, 258] on input "checkbox" at bounding box center [167, 258] width 24 height 11
click at [166, 259] on input "checkbox" at bounding box center [167, 258] width 24 height 11
checkbox input "true"
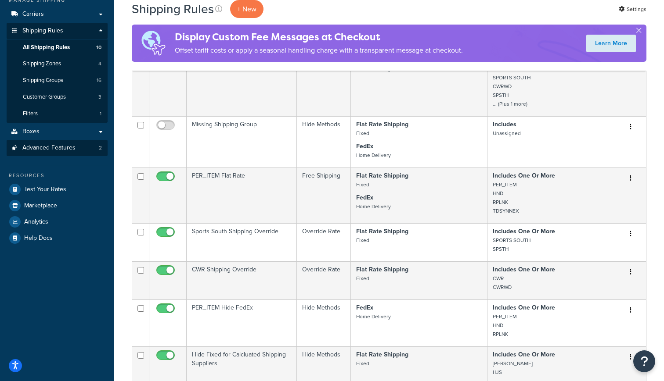
scroll to position [97, 0]
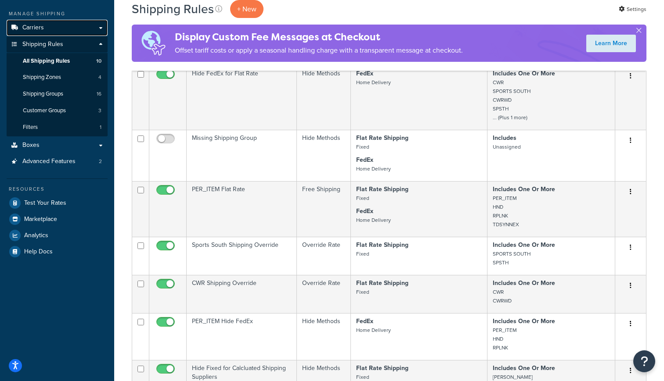
click at [48, 31] on link "Carriers" at bounding box center [57, 28] width 101 height 16
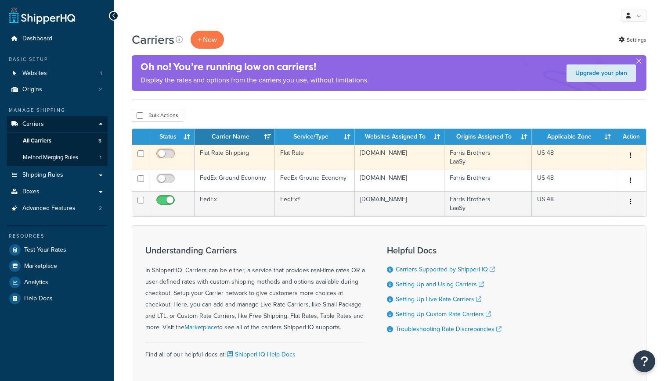
click at [165, 158] on input "checkbox" at bounding box center [167, 156] width 24 height 11
checkbox input "true"
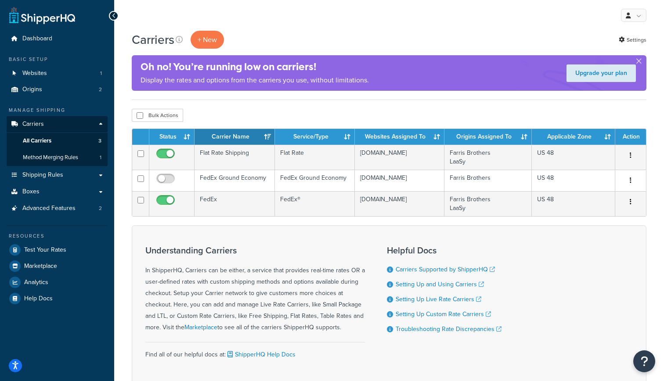
click at [392, 36] on div "Carriers + New Settings" at bounding box center [389, 40] width 514 height 18
click at [63, 174] on link "Shipping Rules" at bounding box center [57, 175] width 101 height 16
